Goal: Transaction & Acquisition: Purchase product/service

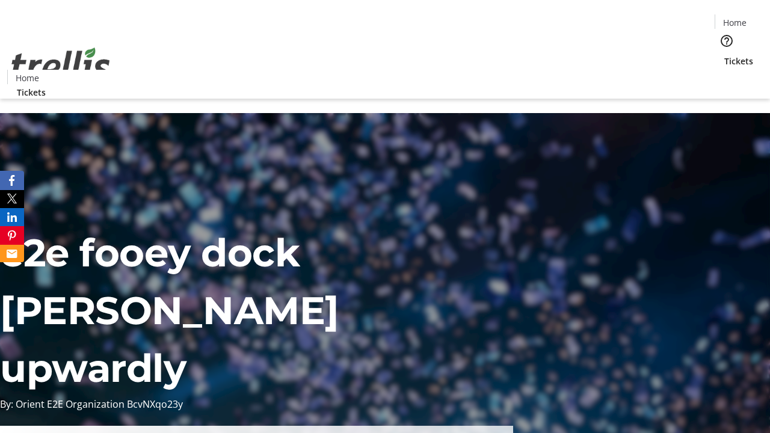
click at [724, 55] on span "Tickets" at bounding box center [738, 61] width 29 height 13
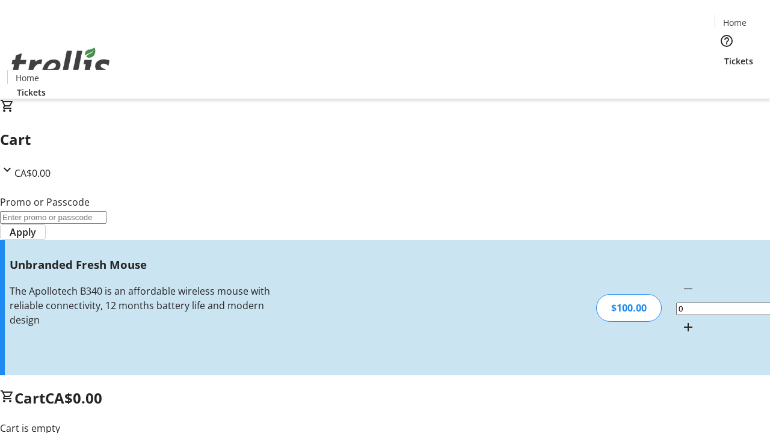
click at [681, 320] on mat-icon "Increment by one" at bounding box center [688, 327] width 14 height 14
type input "1"
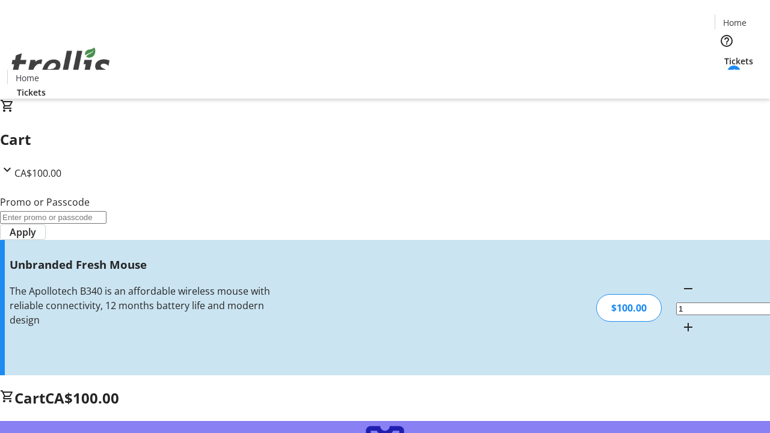
type input "FREE"
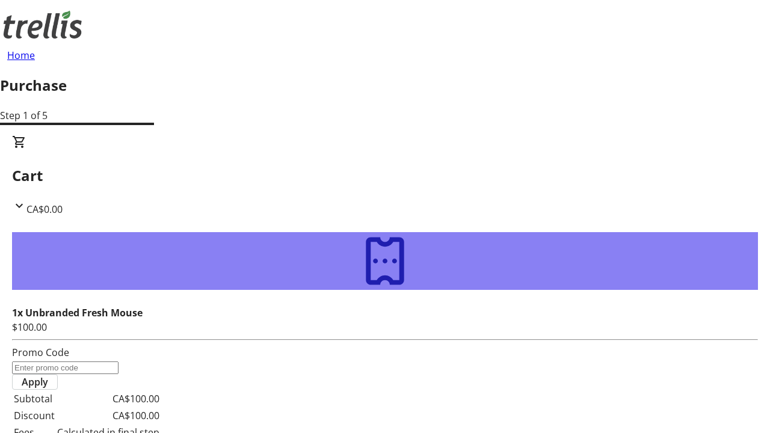
type input "[PERSON_NAME][EMAIL_ADDRESS][DOMAIN_NAME]"
type input "[PERSON_NAME]"
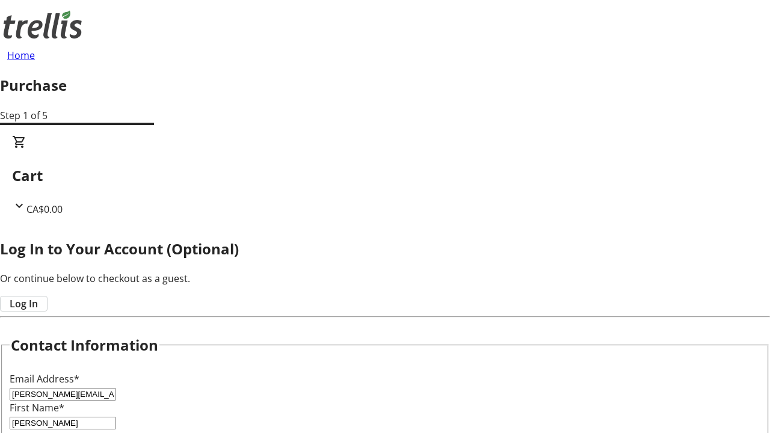
type input "[PERSON_NAME]"
